Goal: Task Accomplishment & Management: Complete application form

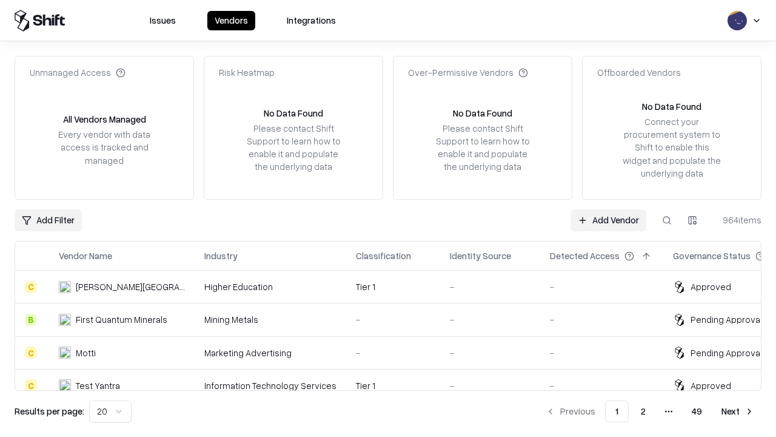
click at [608, 219] on link "Add Vendor" at bounding box center [608, 220] width 76 height 22
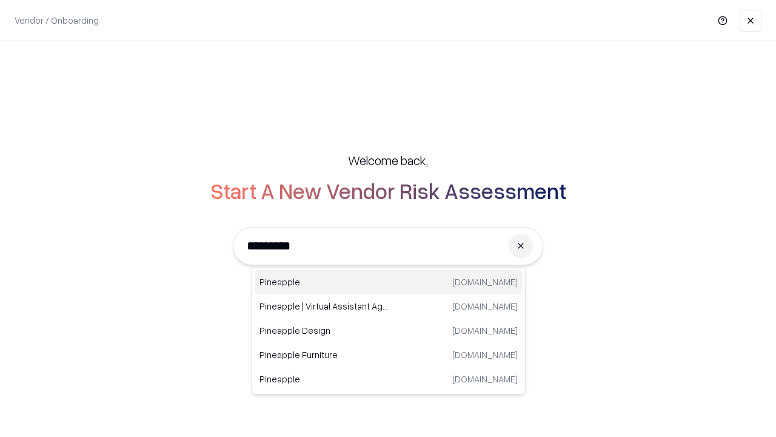
click at [389, 282] on div "Pineapple [DOMAIN_NAME]" at bounding box center [389, 282] width 268 height 24
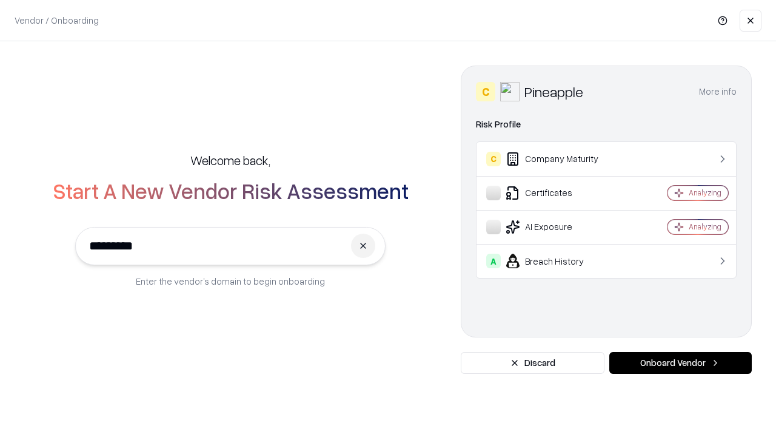
type input "*********"
click at [680, 363] on button "Onboard Vendor" at bounding box center [680, 363] width 142 height 22
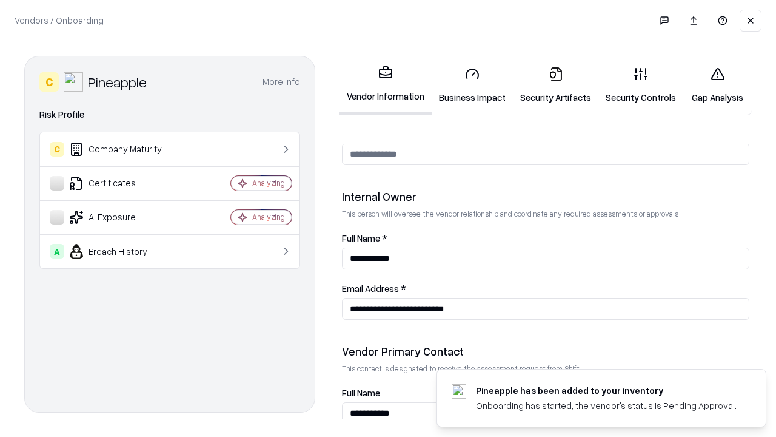
scroll to position [628, 0]
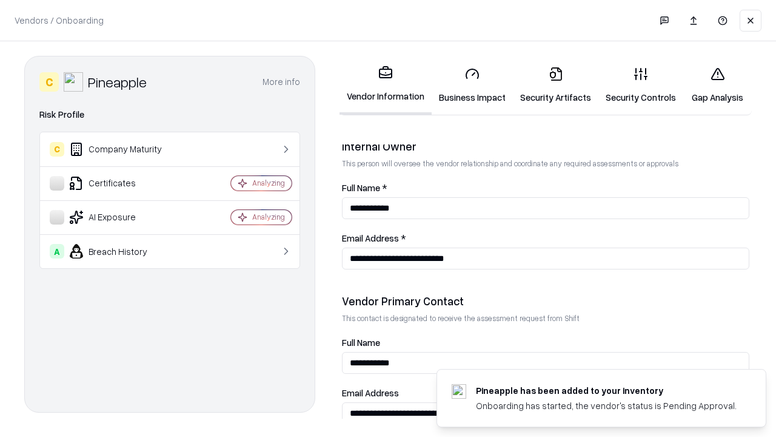
click at [555, 85] on link "Security Artifacts" at bounding box center [555, 85] width 85 height 56
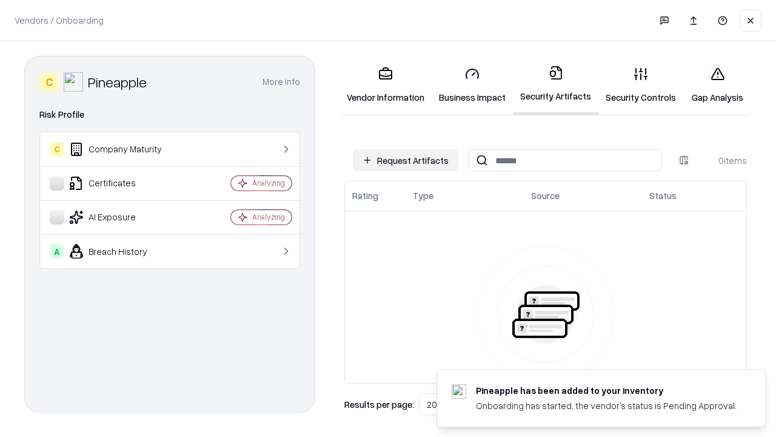
click at [406, 160] on button "Request Artifacts" at bounding box center [405, 160] width 105 height 22
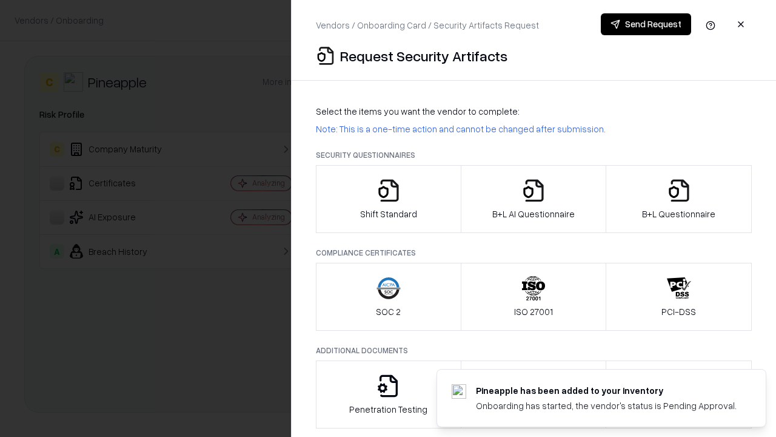
click at [678, 199] on icon "button" at bounding box center [679, 190] width 24 height 24
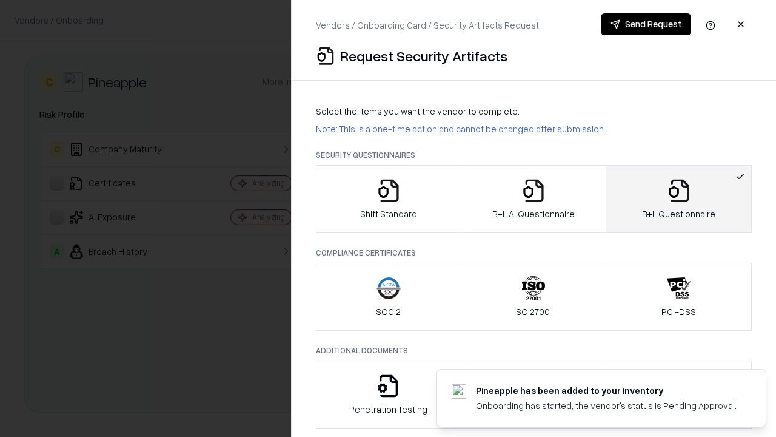
click at [533, 199] on icon "button" at bounding box center [533, 190] width 24 height 24
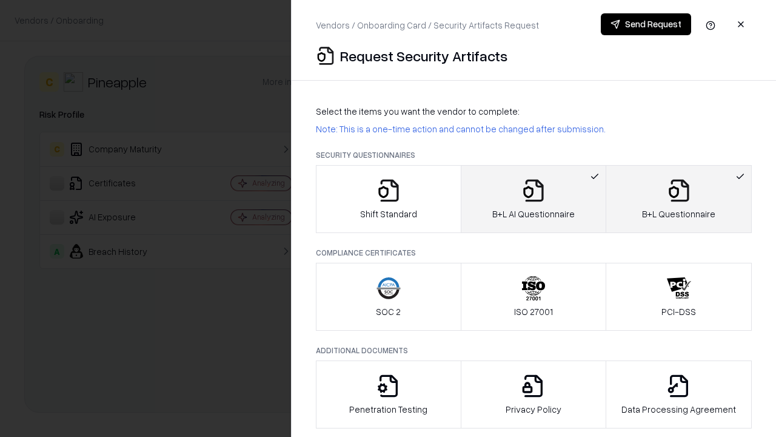
click at [646, 24] on button "Send Request" at bounding box center [646, 24] width 90 height 22
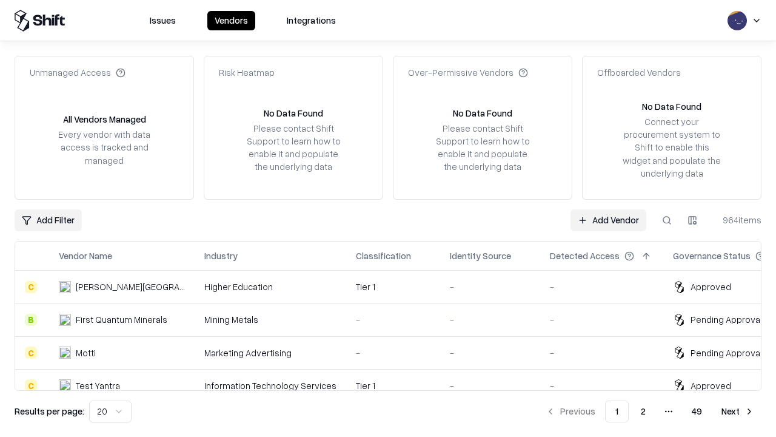
click at [608, 219] on link "Add Vendor" at bounding box center [608, 220] width 76 height 22
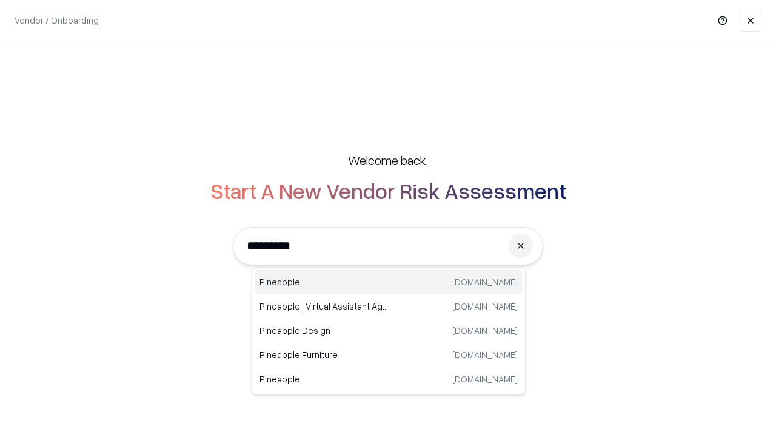
click at [389, 282] on div "Pineapple [DOMAIN_NAME]" at bounding box center [389, 282] width 268 height 24
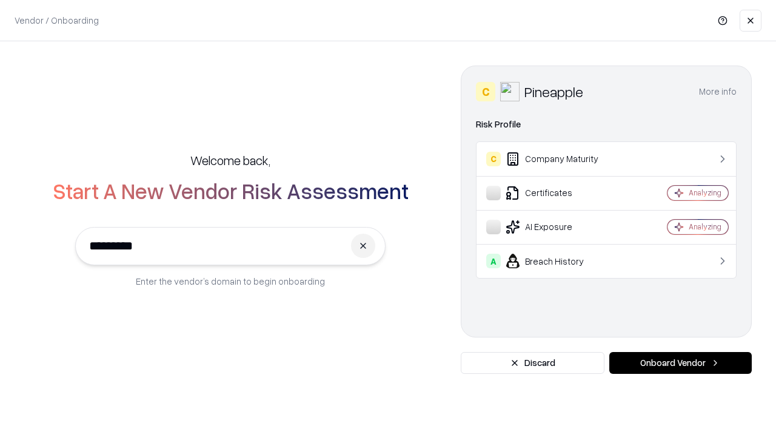
type input "*********"
click at [680, 363] on button "Onboard Vendor" at bounding box center [680, 363] width 142 height 22
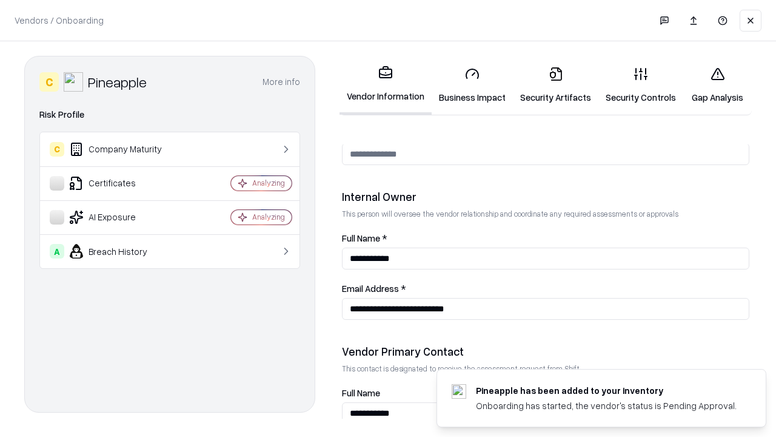
scroll to position [628, 0]
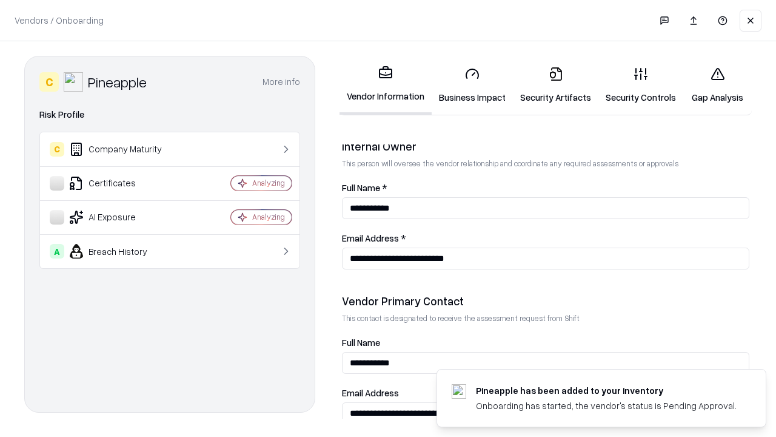
click at [717, 85] on link "Gap Analysis" at bounding box center [717, 85] width 69 height 56
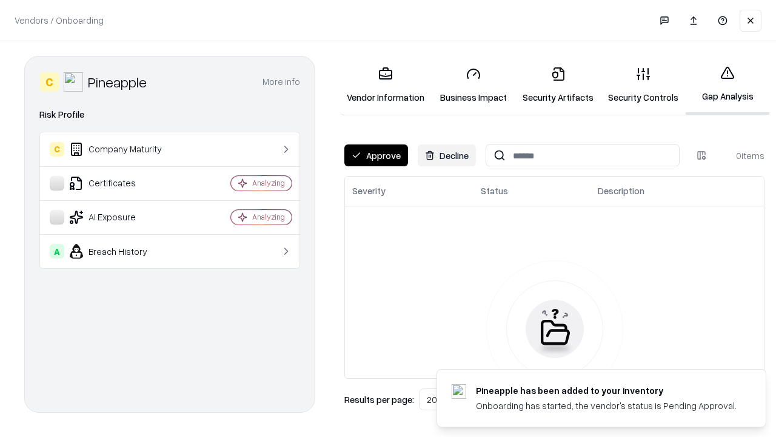
click at [376, 155] on button "Approve" at bounding box center [376, 155] width 64 height 22
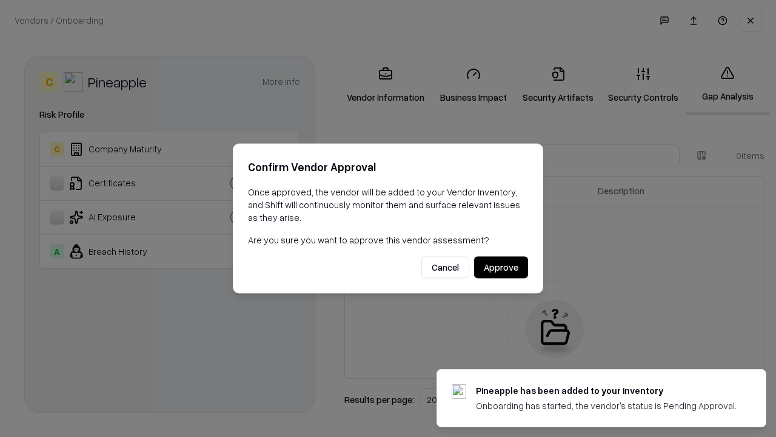
click at [501, 267] on button "Approve" at bounding box center [501, 267] width 54 height 22
